Goal: Task Accomplishment & Management: Manage account settings

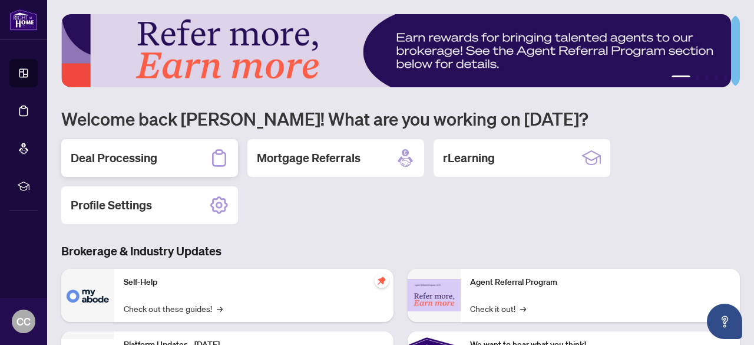
click at [99, 166] on div "Deal Processing" at bounding box center [149, 158] width 177 height 38
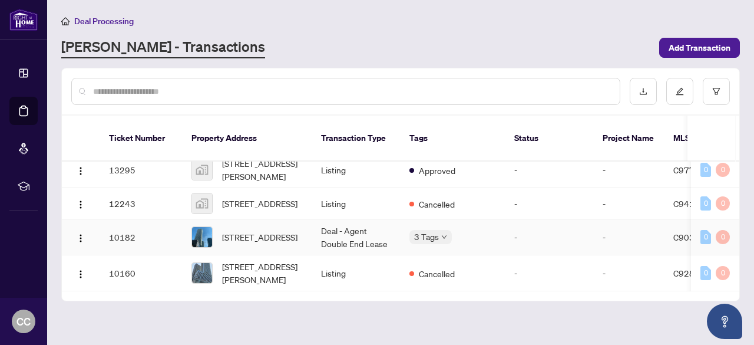
scroll to position [1180, 0]
click at [252, 230] on span "[STREET_ADDRESS]" at bounding box center [259, 236] width 75 height 13
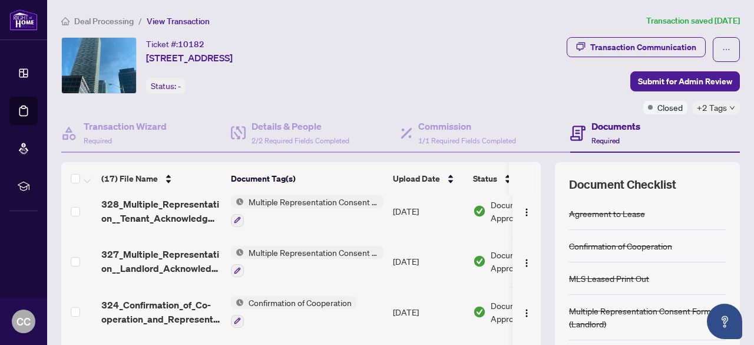
scroll to position [677, 0]
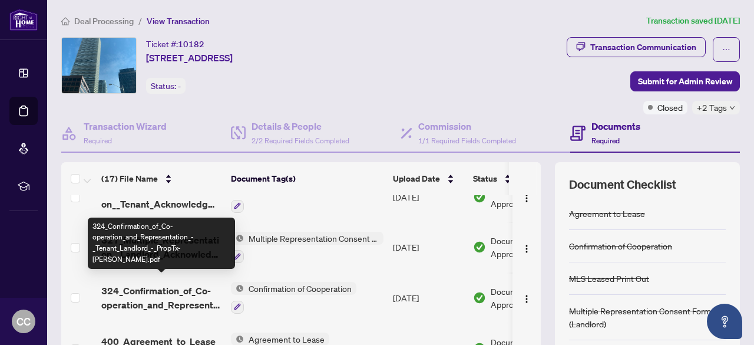
click at [160, 287] on span "324_Confirmation_of_Co-operation_and_Representation_-_Tenant_Landlord_-_PropTx-…" at bounding box center [161, 297] width 120 height 28
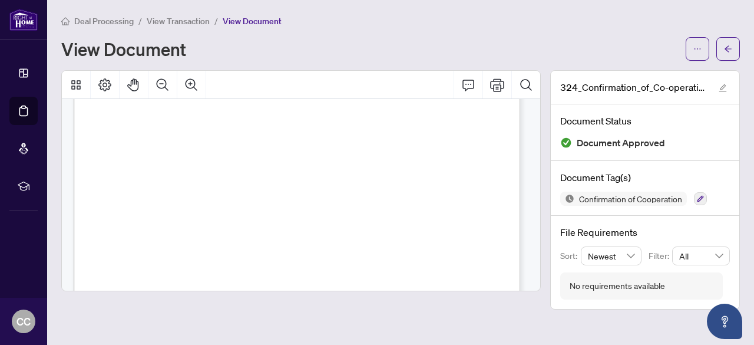
scroll to position [825, 0]
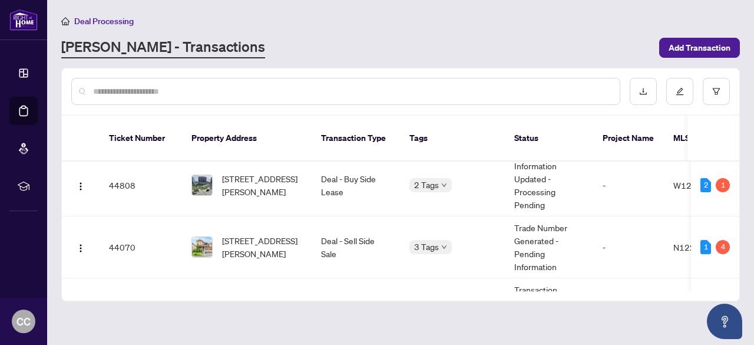
scroll to position [177, 0]
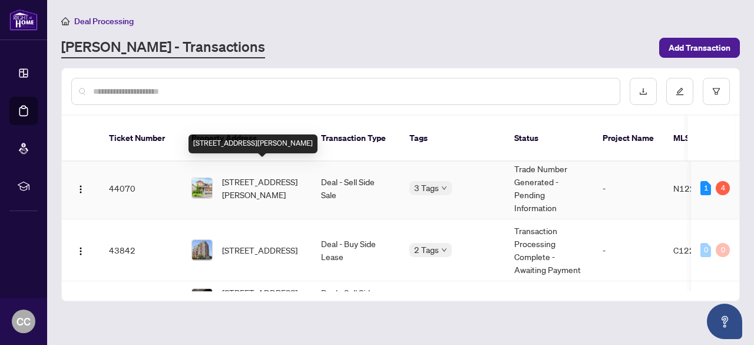
click at [243, 175] on span "[STREET_ADDRESS][PERSON_NAME]" at bounding box center [262, 188] width 80 height 26
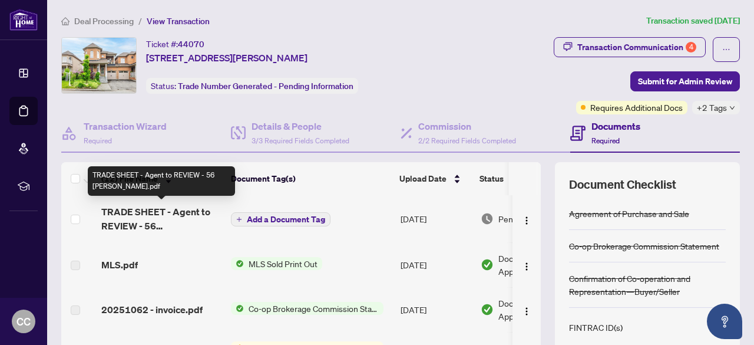
click at [169, 211] on span "TRADE SHEET - Agent to REVIEW - 56 [PERSON_NAME].pdf" at bounding box center [161, 218] width 120 height 28
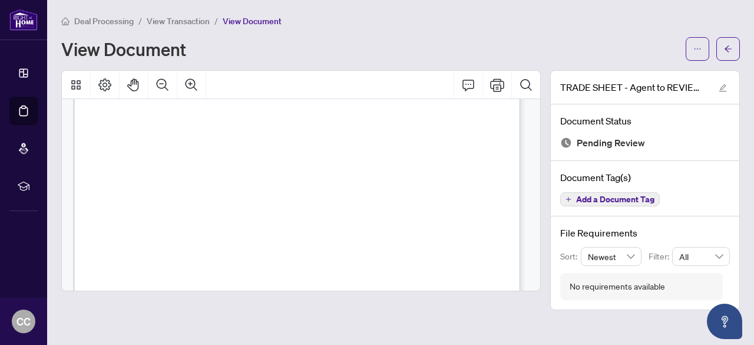
scroll to position [118, 0]
click at [698, 52] on icon "ellipsis" at bounding box center [698, 49] width 8 height 8
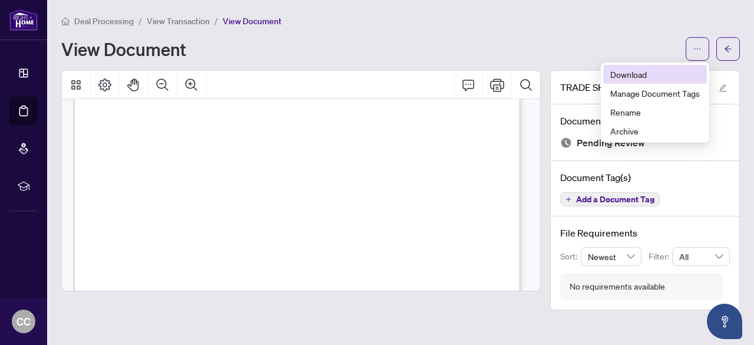
click at [627, 78] on span "Download" at bounding box center [656, 74] width 90 height 13
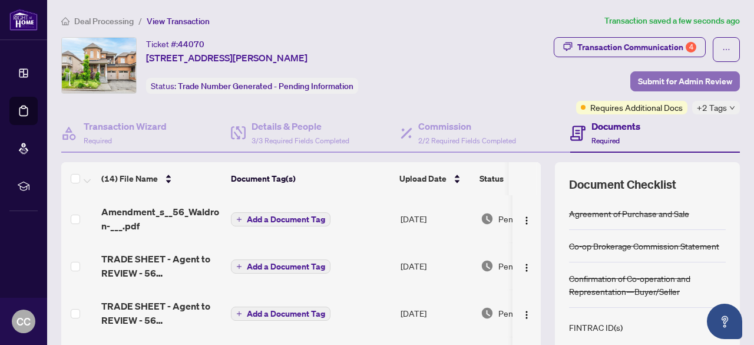
click at [705, 86] on span "Submit for Admin Review" at bounding box center [685, 81] width 94 height 19
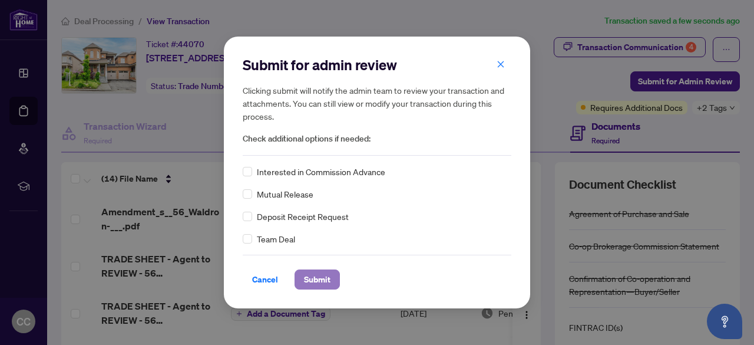
click at [317, 279] on span "Submit" at bounding box center [317, 279] width 27 height 19
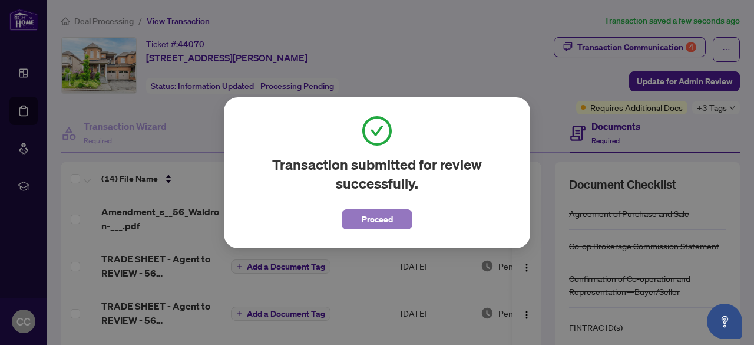
click at [386, 224] on span "Proceed" at bounding box center [377, 219] width 31 height 19
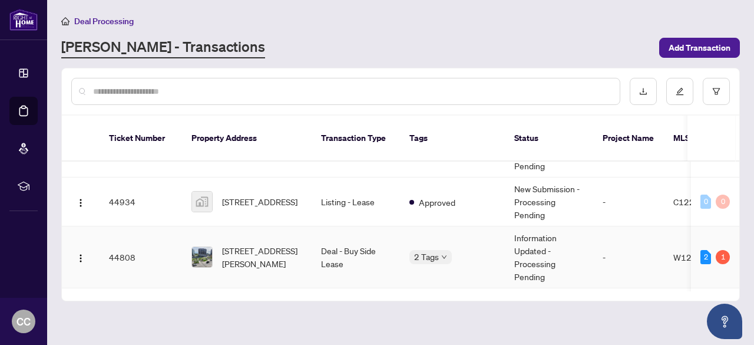
scroll to position [59, 0]
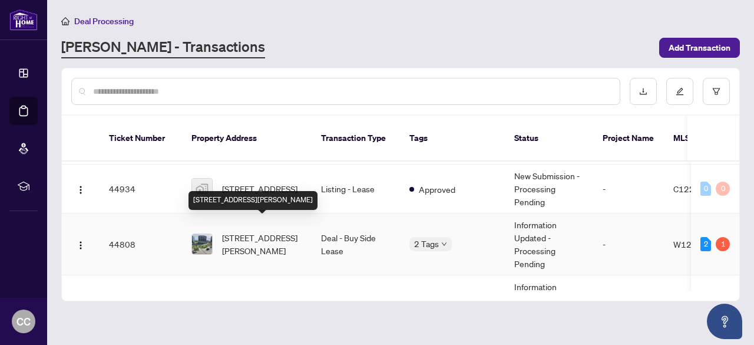
click at [286, 231] on span "[STREET_ADDRESS][PERSON_NAME]" at bounding box center [262, 244] width 80 height 26
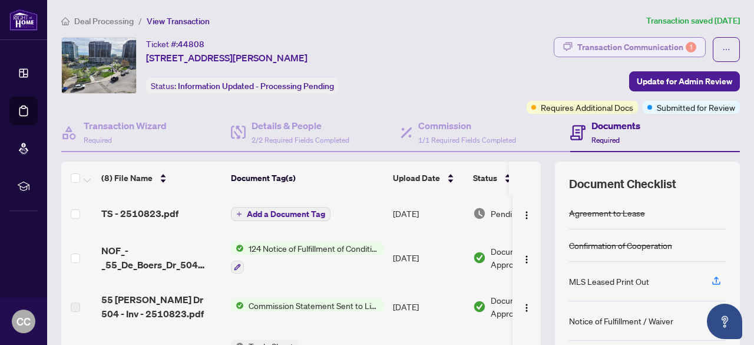
click at [628, 46] on div "Transaction Communication 1" at bounding box center [637, 47] width 119 height 19
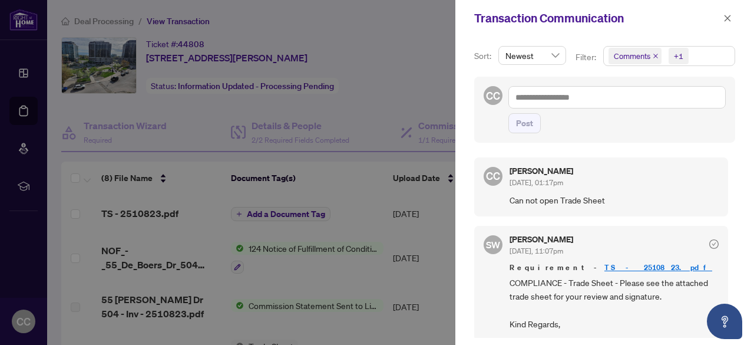
scroll to position [78, 0]
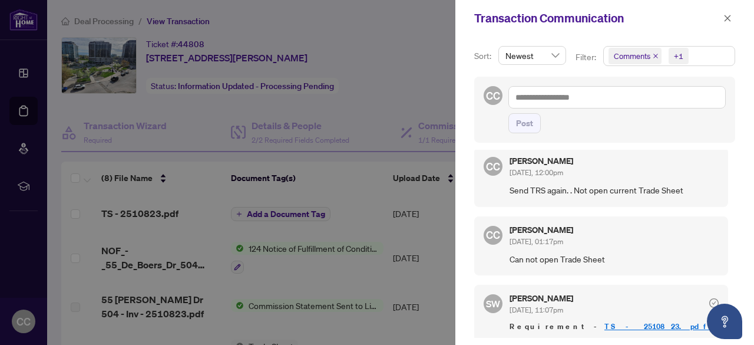
click at [404, 70] on div at bounding box center [377, 172] width 754 height 345
click at [730, 17] on icon "close" at bounding box center [728, 18] width 8 height 8
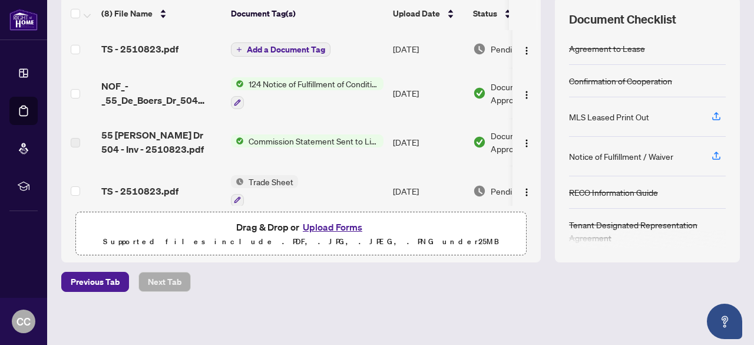
scroll to position [0, 0]
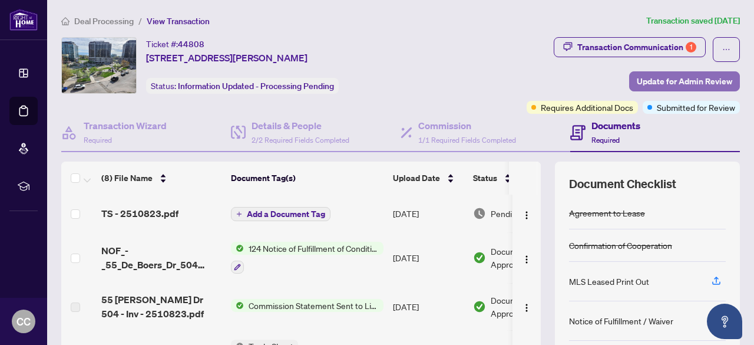
click at [678, 85] on span "Update for Admin Review" at bounding box center [684, 81] width 95 height 19
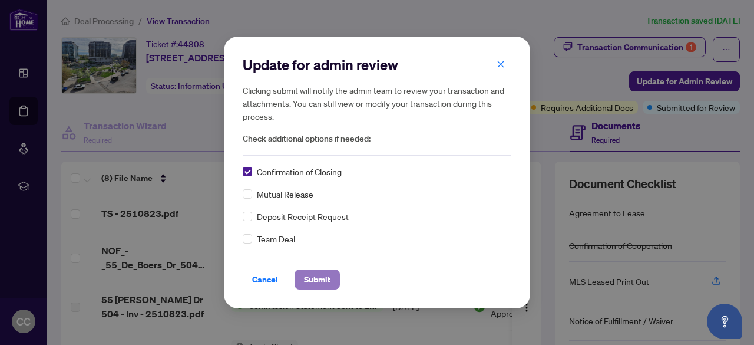
click at [322, 281] on span "Submit" at bounding box center [317, 279] width 27 height 19
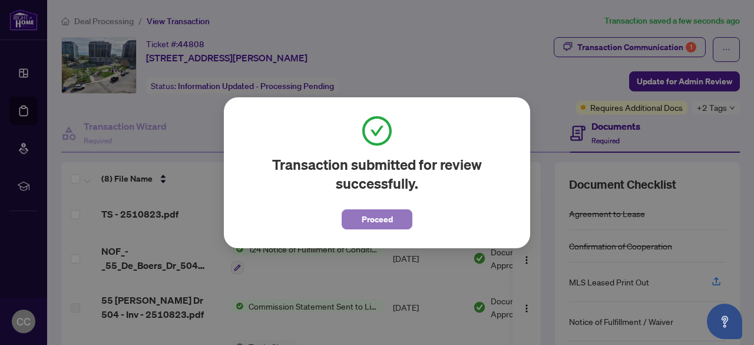
click at [354, 213] on button "Proceed" at bounding box center [377, 219] width 71 height 20
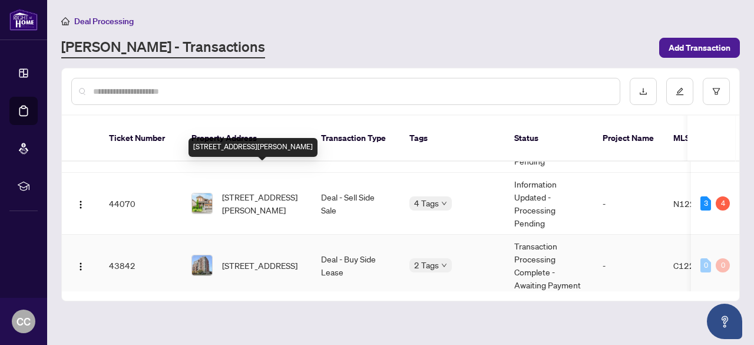
scroll to position [177, 0]
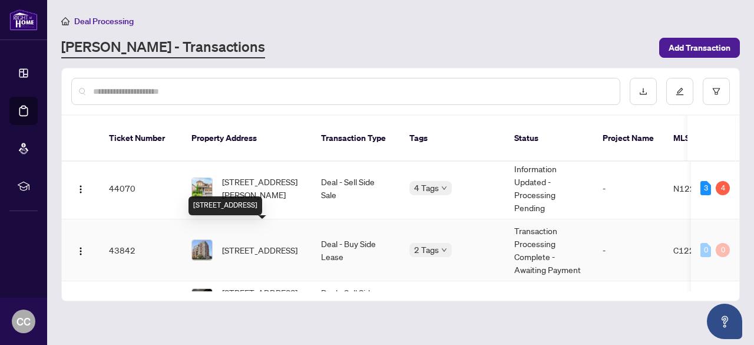
click at [270, 243] on span "[STREET_ADDRESS]" at bounding box center [259, 249] width 75 height 13
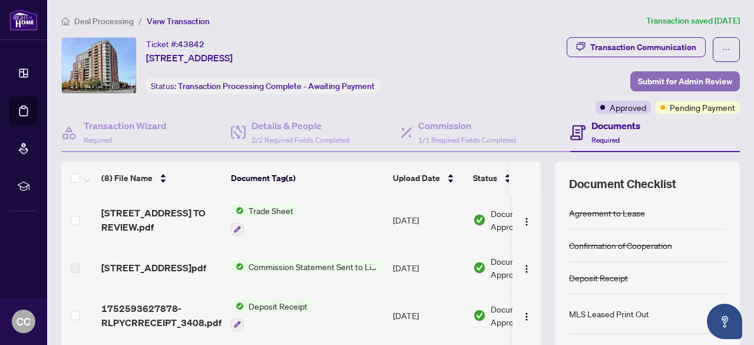
click at [674, 80] on span "Submit for Admin Review" at bounding box center [685, 81] width 94 height 19
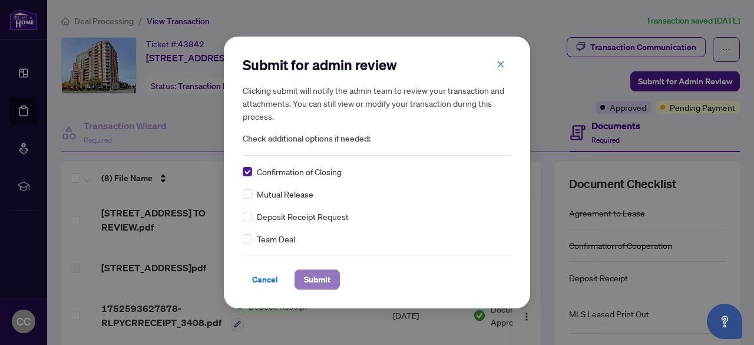
click at [318, 275] on span "Submit" at bounding box center [317, 279] width 27 height 19
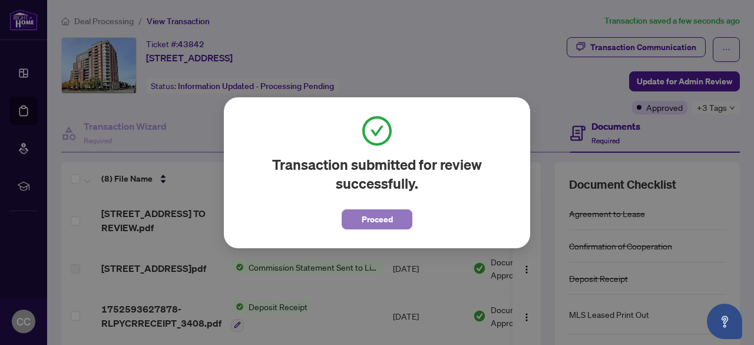
click at [388, 215] on span "Proceed" at bounding box center [377, 219] width 31 height 19
